Goal: Find specific page/section: Find specific page/section

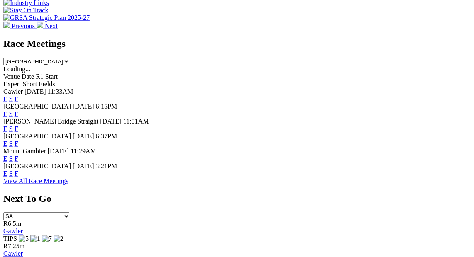
scroll to position [264, 0]
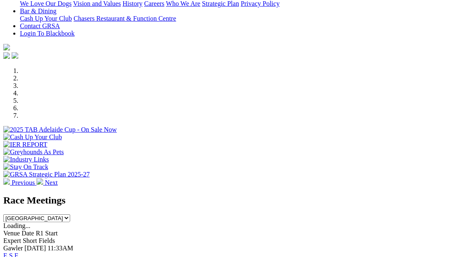
scroll to position [302, 0]
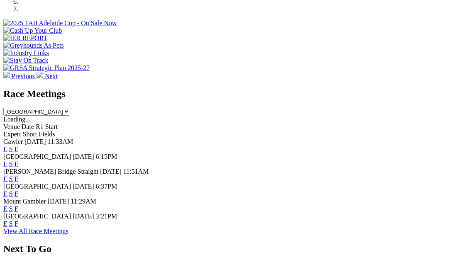
click at [18, 220] on link "F" at bounding box center [17, 223] width 4 height 7
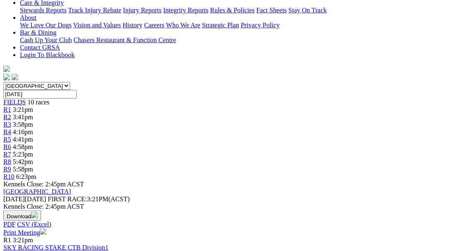
scroll to position [339, 0]
